Goal: Task Accomplishment & Management: Complete application form

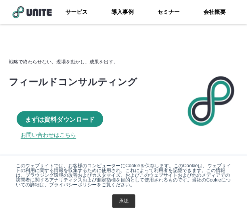
click at [64, 135] on link "お問い合わせはこちら" at bounding box center [48, 135] width 55 height 8
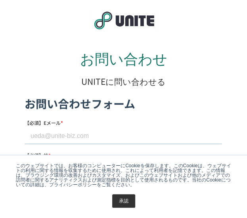
click at [128, 202] on link "承認" at bounding box center [123, 200] width 23 height 13
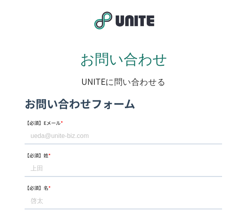
click at [100, 137] on input "【必須】Eメール *" at bounding box center [123, 136] width 197 height 16
type input "[PERSON_NAME][EMAIL_ADDRESS][DOMAIN_NAME]"
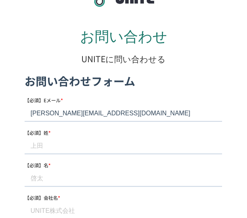
scroll to position [40, 0]
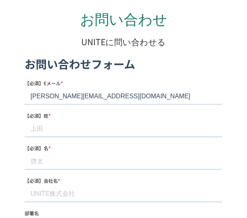
click at [71, 132] on input "【必須】姓 *" at bounding box center [123, 129] width 197 height 16
type input "[PERSON_NAME]"
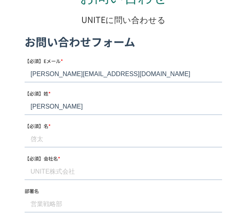
scroll to position [79, 0]
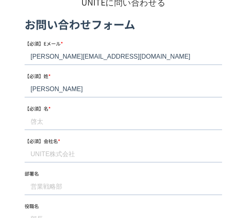
click at [57, 122] on input "【必須】名 *" at bounding box center [123, 122] width 197 height 16
type input "[PERSON_NAME]"
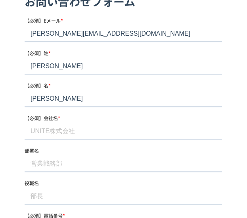
scroll to position [119, 0]
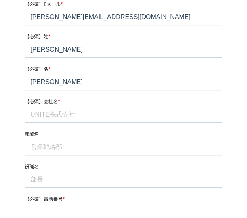
click at [63, 116] on input "【必須】会社名 *" at bounding box center [123, 115] width 197 height 16
type input "株式会社フェローシップ"
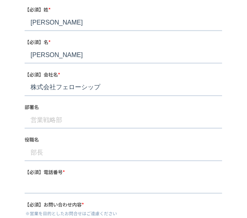
scroll to position [158, 0]
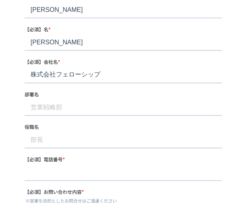
click at [61, 105] on input "部署名" at bounding box center [123, 108] width 197 height 16
type input "DX"
click at [61, 145] on input "役職名" at bounding box center [123, 140] width 197 height 16
type input "採用責任者"
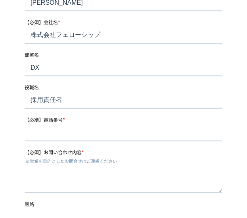
click at [63, 139] on input "【必須】電話番号 *" at bounding box center [123, 133] width 197 height 16
type input "[PHONE_NUMBER]"
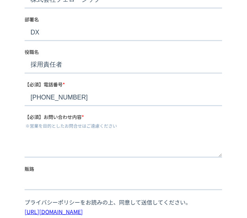
scroll to position [277, 0]
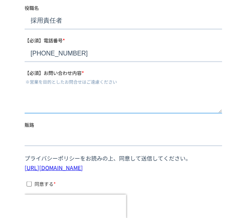
click at [69, 105] on textarea "【必須】お問い合わせ内容 *" at bounding box center [123, 100] width 197 height 26
paste textarea ""【lo498ipsum・dolorsi】 ametc adipiscinge。 seddoeiusmodtemp​incididun。 UT：labo://…"
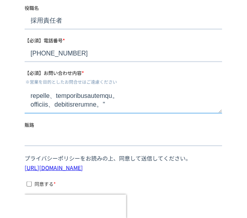
type textarea ""【lo498ipsum・dolorsi】 ametc adipiscinge。 seddoeiusmodtemp​incididun。 UT：labo://…"
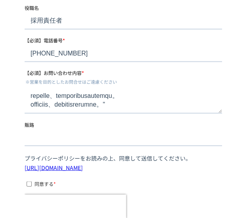
click at [38, 138] on input "販路" at bounding box center [123, 138] width 197 height 16
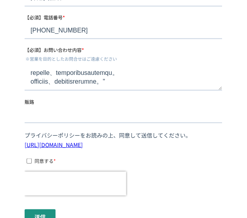
scroll to position [317, 0]
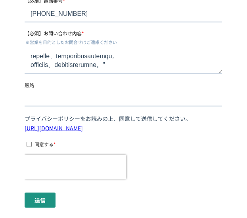
click at [29, 143] on input "同意する *" at bounding box center [29, 143] width 5 height 5
checkbox input "true"
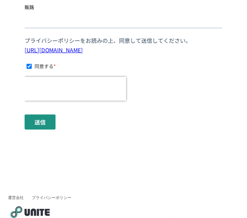
scroll to position [396, 0]
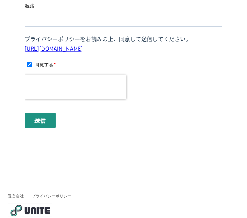
click at [43, 123] on input "送信" at bounding box center [40, 120] width 31 height 15
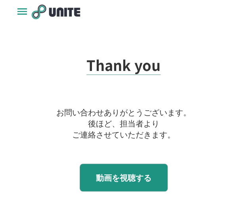
scroll to position [119, 0]
